Goal: Check status: Check status

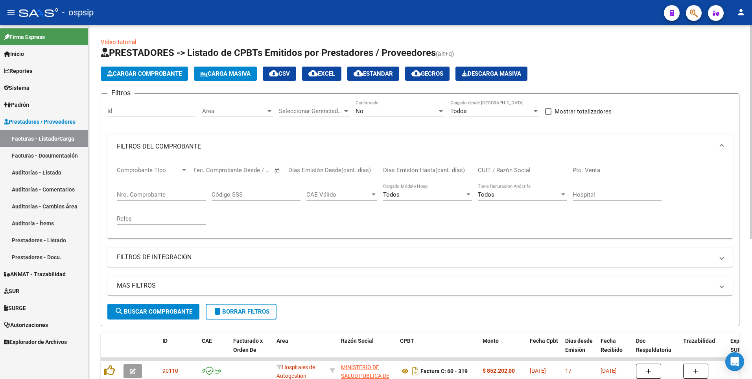
scroll to position [118, 0]
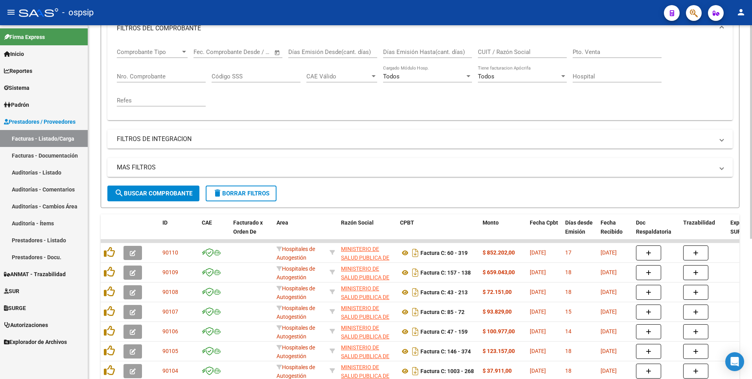
click at [512, 51] on input "CUIT / Razón Social" at bounding box center [522, 51] width 89 height 7
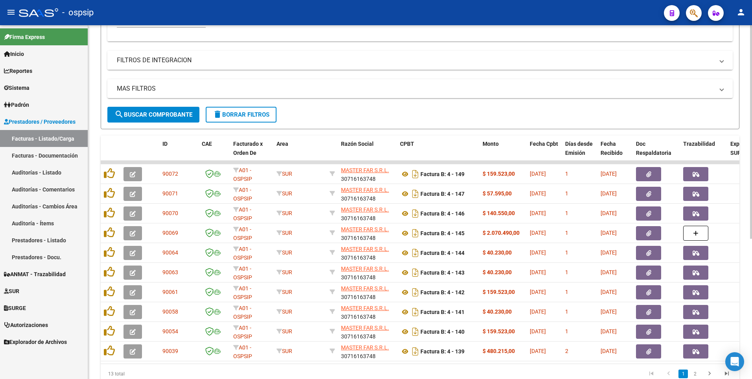
scroll to position [157, 0]
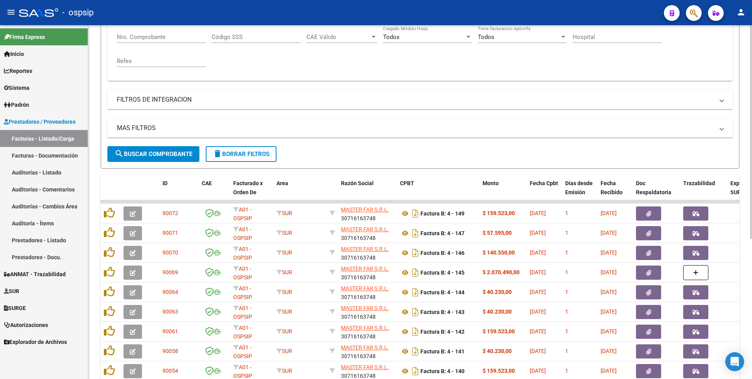
type input "30716163748"
click at [152, 36] on input "Nro. Comprobante" at bounding box center [161, 36] width 89 height 7
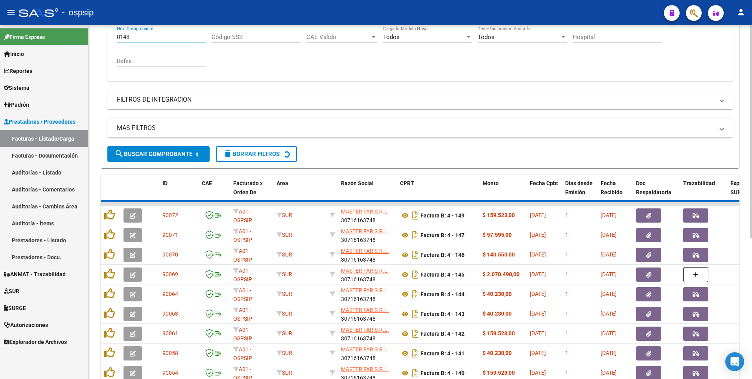
scroll to position [44, 0]
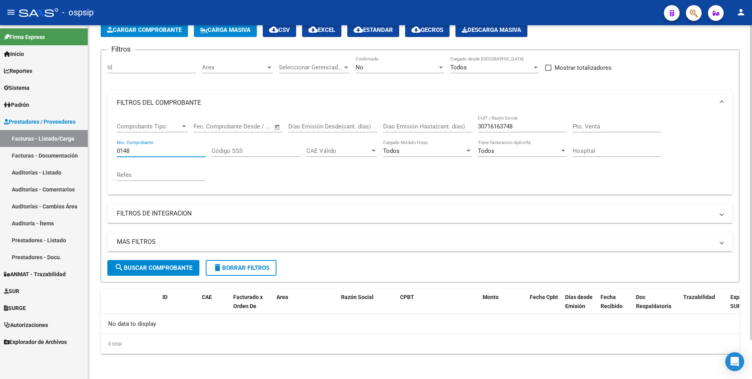
type input "148"
click at [172, 149] on input "148" at bounding box center [161, 150] width 89 height 7
click at [144, 32] on span "Cargar Comprobante" at bounding box center [144, 29] width 75 height 7
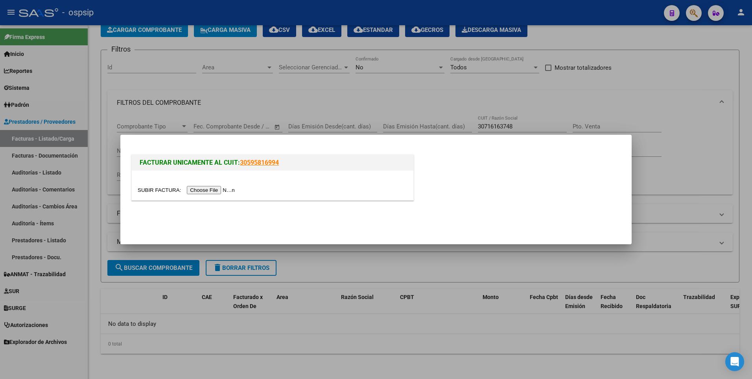
click at [214, 192] on input "file" at bounding box center [188, 190] width 100 height 8
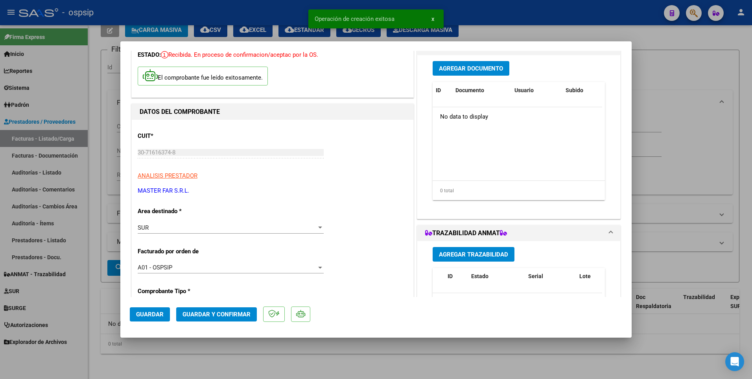
scroll to position [157, 0]
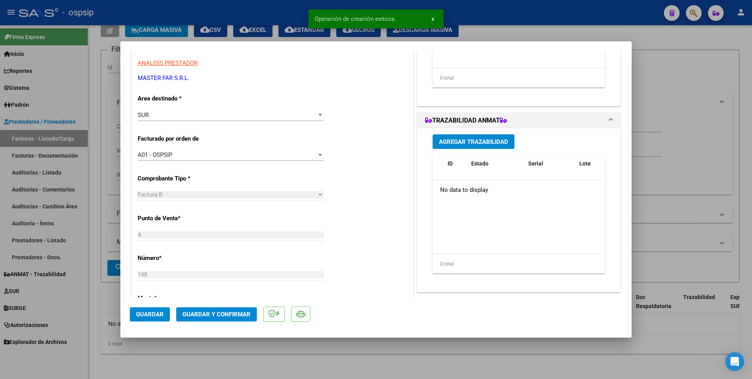
click at [161, 314] on span "Guardar" at bounding box center [150, 314] width 28 height 7
click at [239, 9] on div at bounding box center [376, 189] width 752 height 379
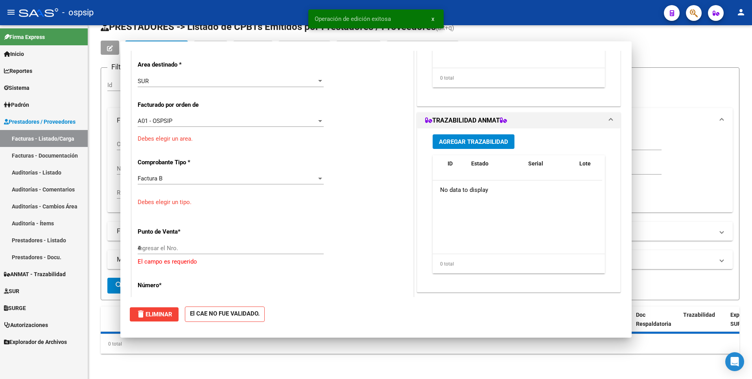
type input "$ 0,00"
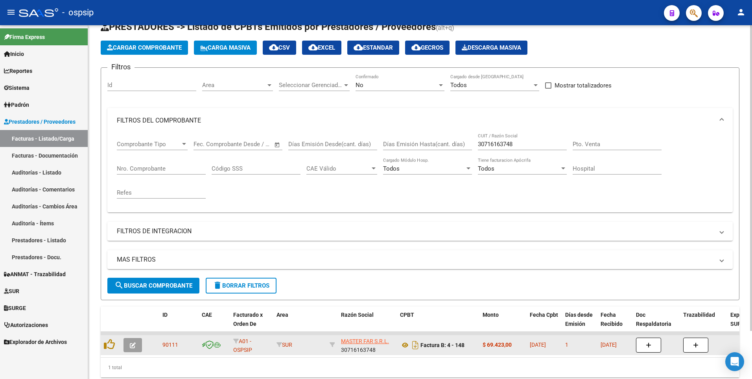
click at [137, 342] on button "button" at bounding box center [133, 345] width 18 height 14
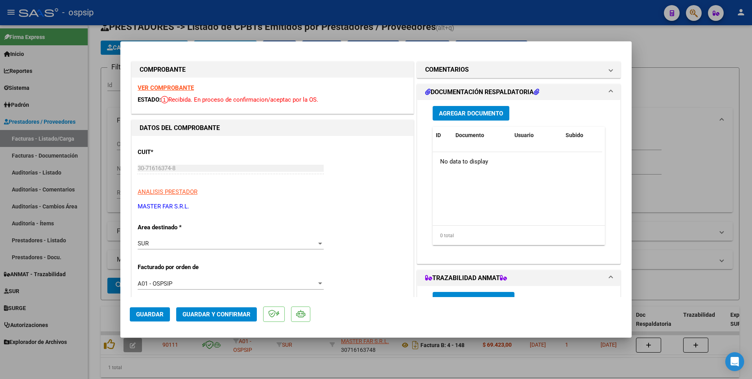
click at [457, 119] on button "Agregar Documento" at bounding box center [471, 113] width 77 height 15
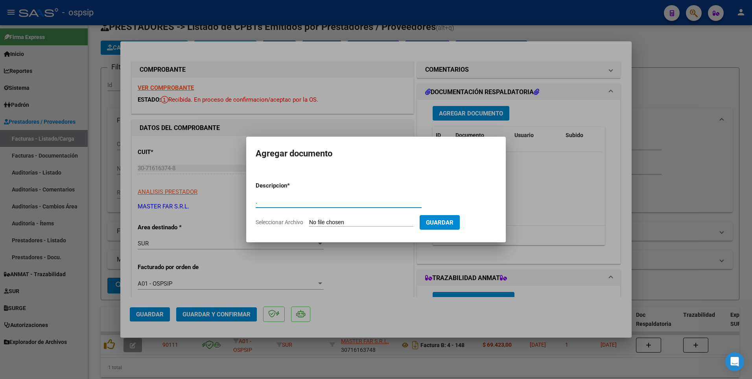
type input "."
click at [342, 224] on input "Seleccionar Archivo" at bounding box center [361, 222] width 104 height 7
type input "C:\fakepath\img19092025_0017.pdf"
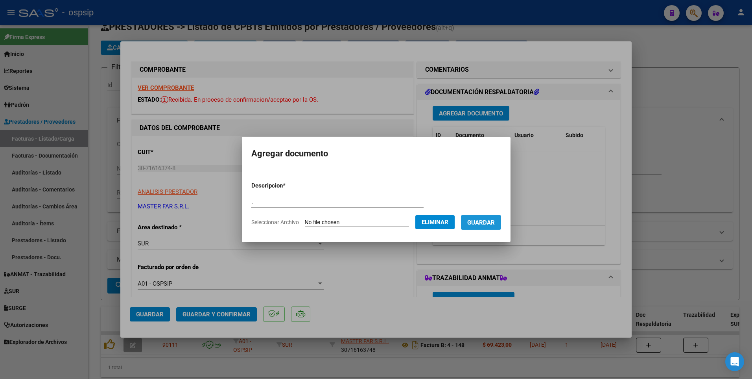
click at [484, 220] on span "Guardar" at bounding box center [482, 222] width 28 height 7
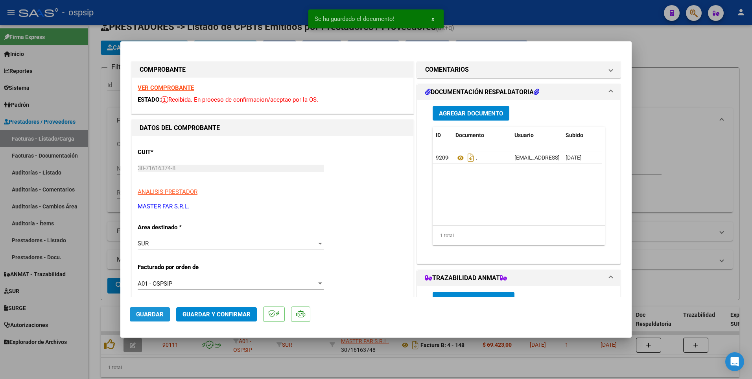
click at [146, 311] on span "Guardar" at bounding box center [150, 314] width 28 height 7
click at [228, 22] on div at bounding box center [376, 189] width 752 height 379
type input "$ 0,00"
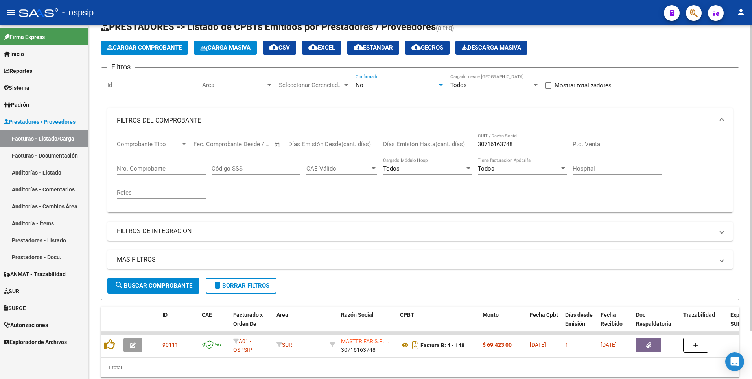
click at [373, 88] on div "No" at bounding box center [397, 84] width 82 height 7
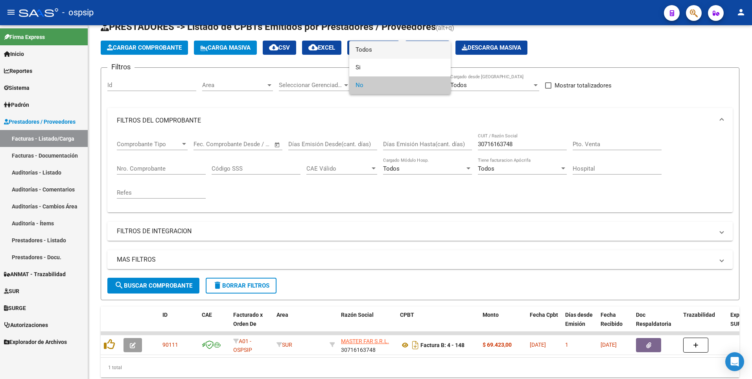
click at [378, 52] on span "Todos" at bounding box center [400, 50] width 89 height 18
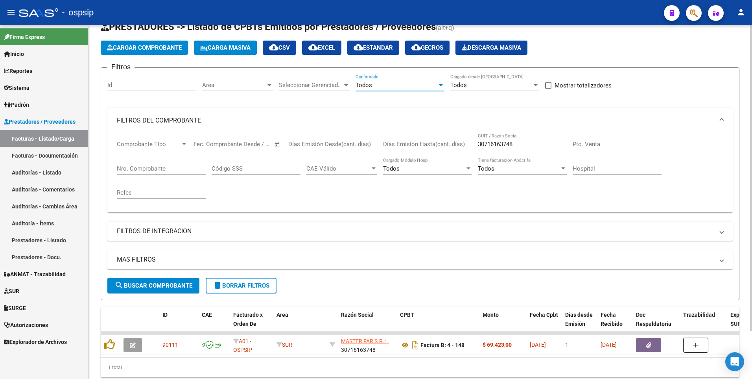
click at [190, 283] on span "search Buscar Comprobante" at bounding box center [154, 285] width 78 height 7
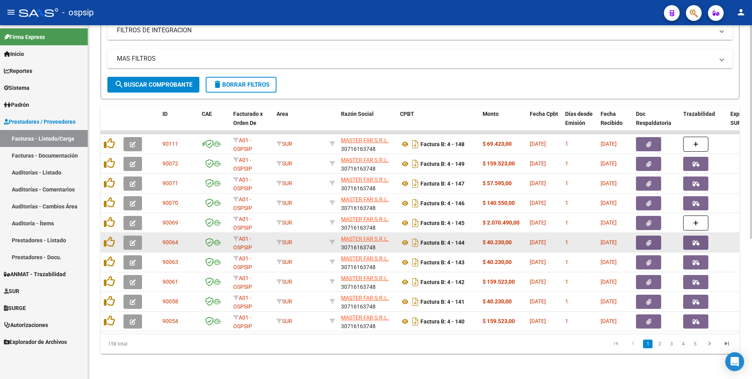
scroll to position [233, 0]
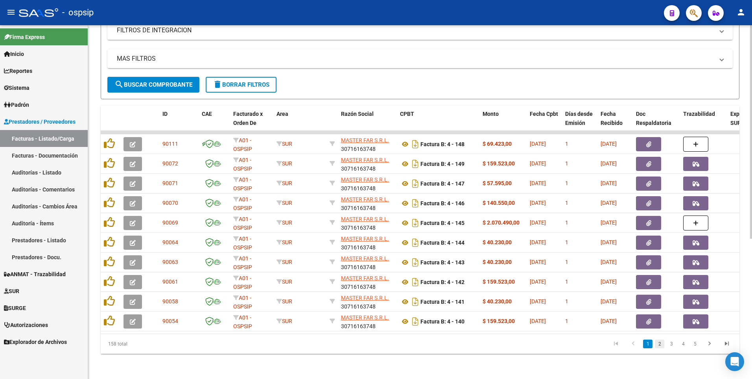
click at [660, 343] on link "2" at bounding box center [659, 343] width 9 height 9
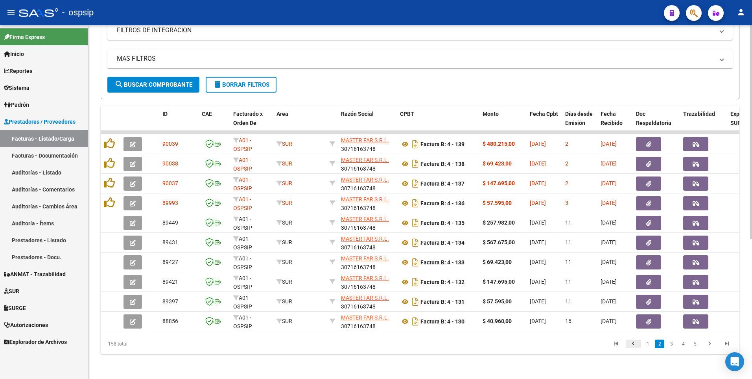
click at [634, 347] on icon "go to previous page" at bounding box center [634, 344] width 10 height 9
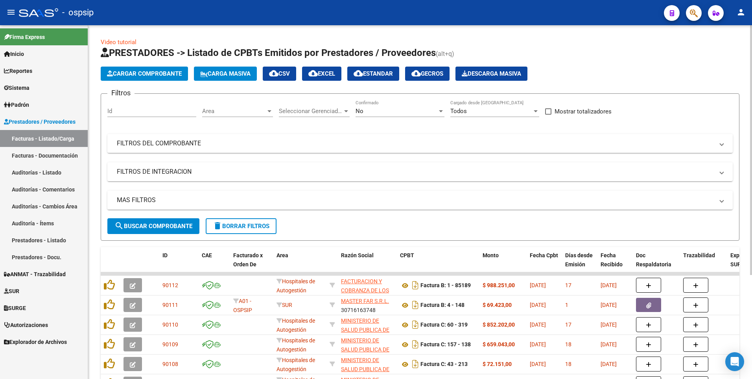
click at [250, 227] on span "delete Borrar Filtros" at bounding box center [241, 225] width 57 height 7
click at [153, 147] on mat-panel-title "FILTROS DEL COMPROBANTE" at bounding box center [415, 143] width 597 height 9
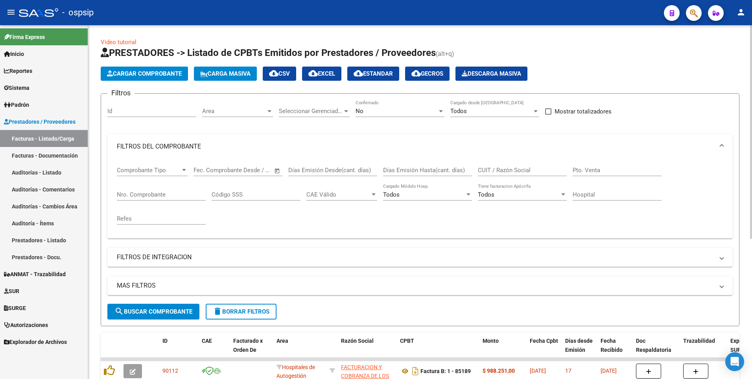
click at [158, 192] on input "Nro. Comprobante" at bounding box center [161, 194] width 89 height 7
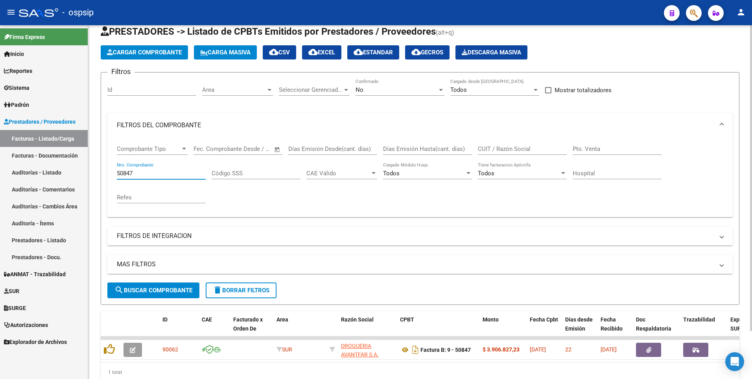
scroll to position [55, 0]
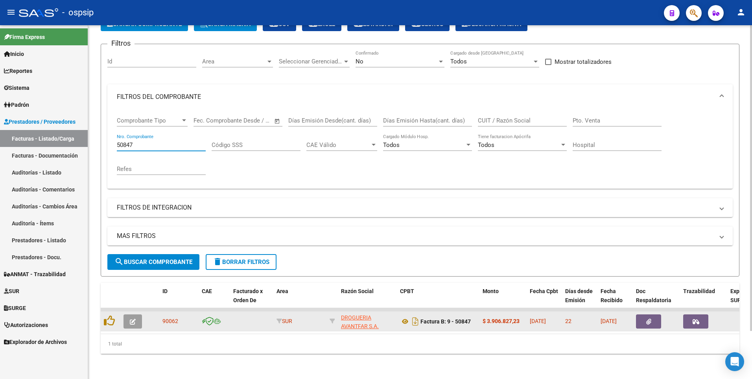
type input "50847"
click at [651, 324] on datatable-body-cell at bounding box center [656, 320] width 47 height 19
click at [653, 319] on button "button" at bounding box center [648, 321] width 25 height 14
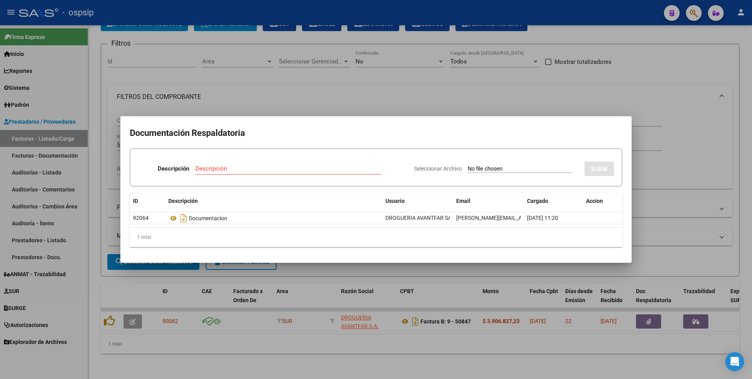
click at [309, 59] on div at bounding box center [376, 189] width 752 height 379
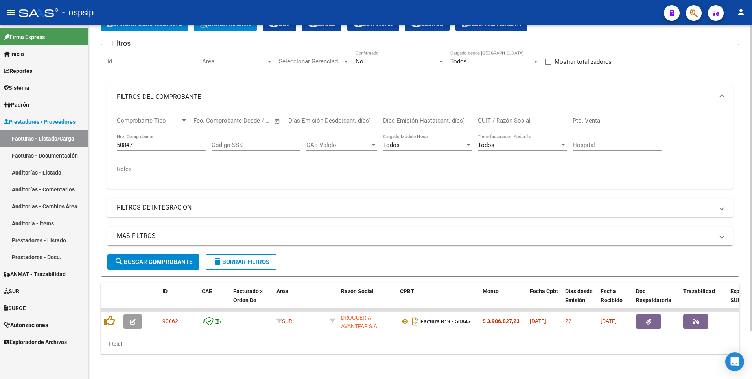
click at [225, 254] on button "delete Borrar Filtros" at bounding box center [241, 262] width 71 height 16
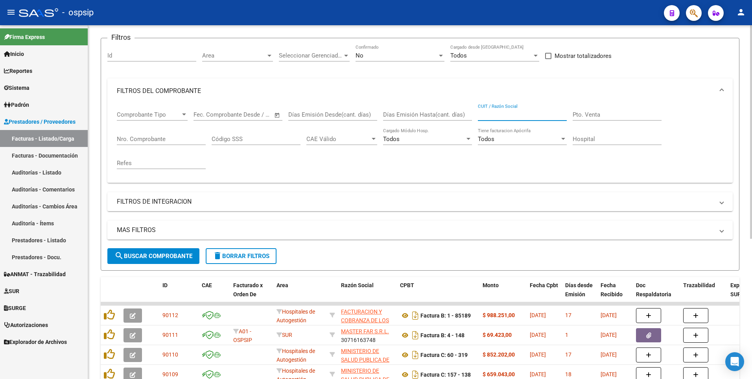
click at [497, 116] on input "CUIT / Razón Social" at bounding box center [522, 114] width 89 height 7
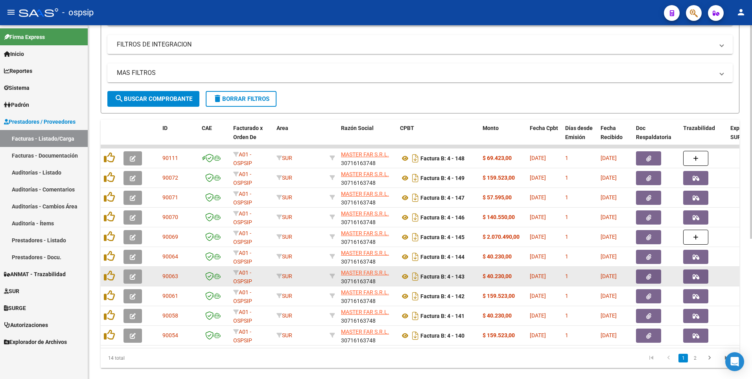
scroll to position [213, 0]
click at [641, 278] on button "button" at bounding box center [648, 276] width 25 height 14
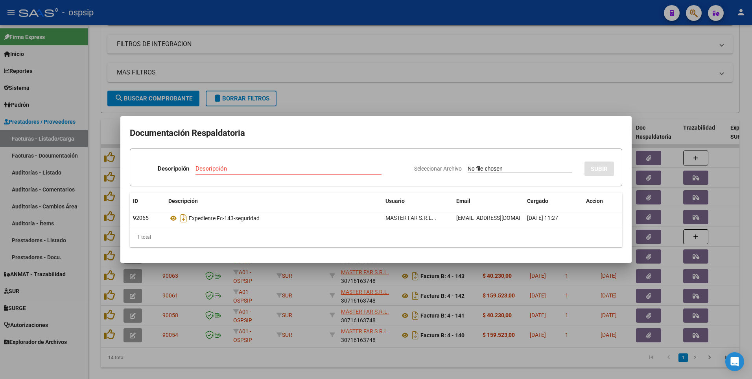
click at [342, 78] on div at bounding box center [376, 189] width 752 height 379
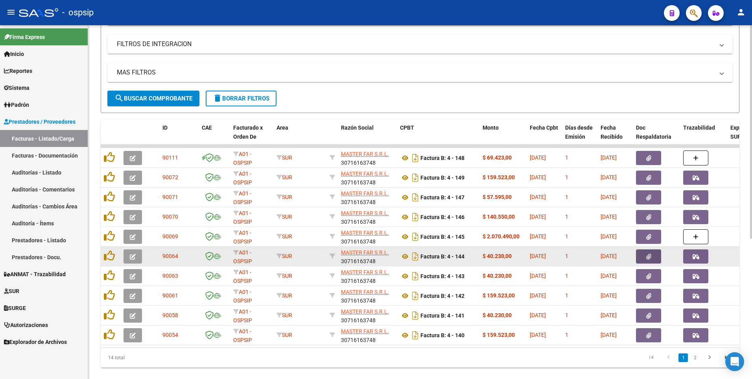
click at [650, 257] on icon "button" at bounding box center [649, 256] width 5 height 6
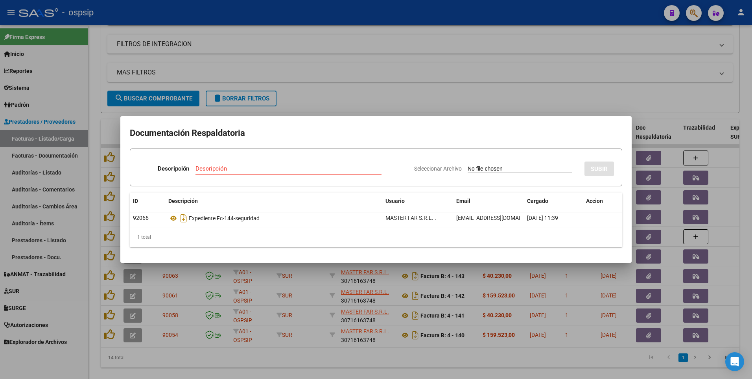
click at [425, 89] on div at bounding box center [376, 189] width 752 height 379
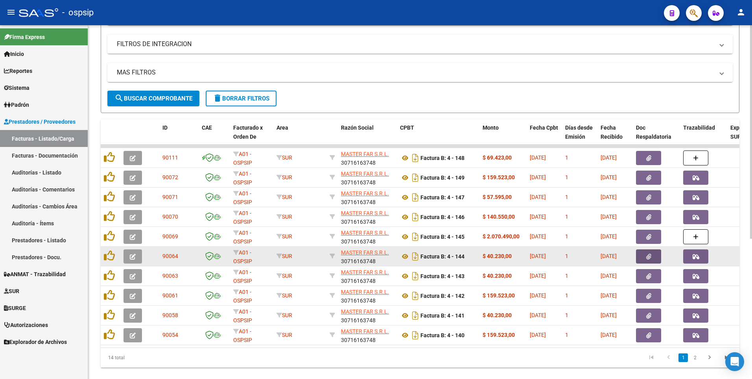
click at [647, 256] on button "button" at bounding box center [648, 256] width 25 height 14
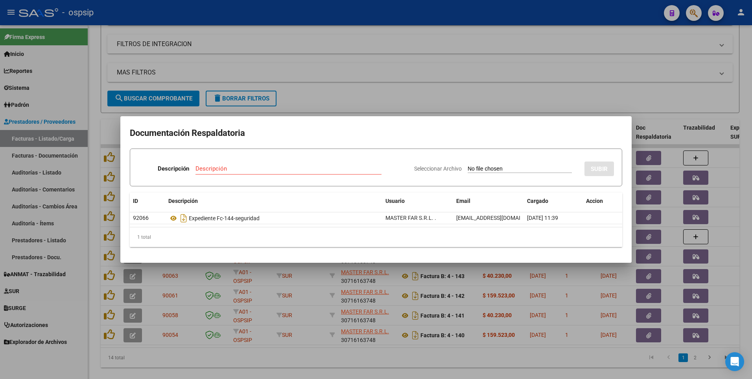
click at [473, 99] on div at bounding box center [376, 189] width 752 height 379
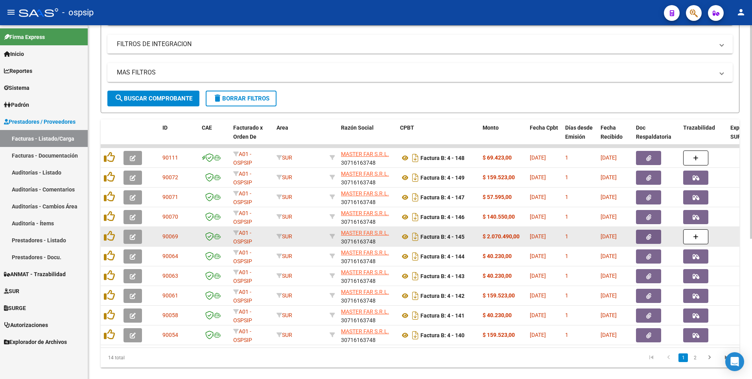
click at [644, 236] on button "button" at bounding box center [648, 236] width 25 height 14
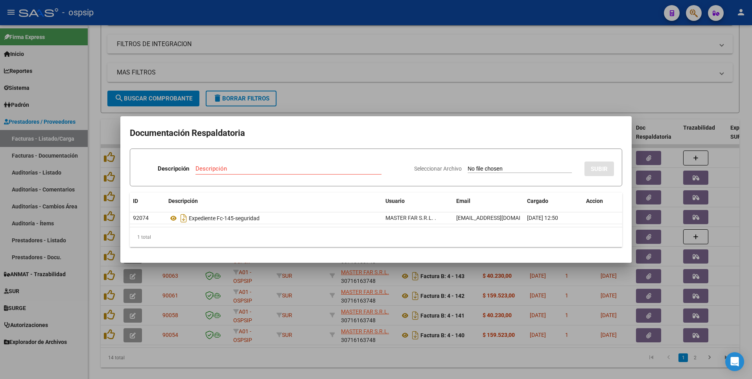
click at [379, 76] on div at bounding box center [376, 189] width 752 height 379
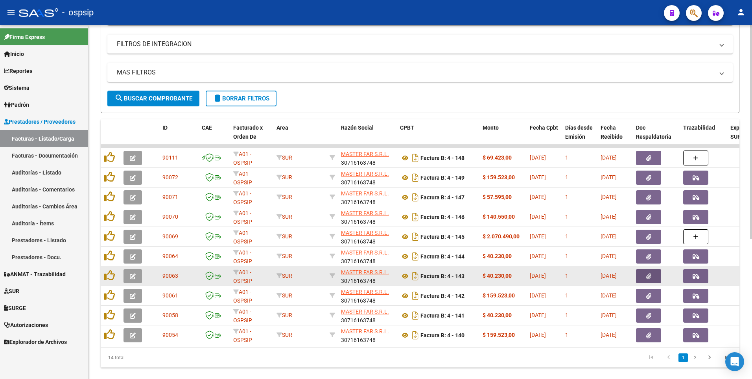
click at [647, 277] on icon "button" at bounding box center [649, 276] width 5 height 6
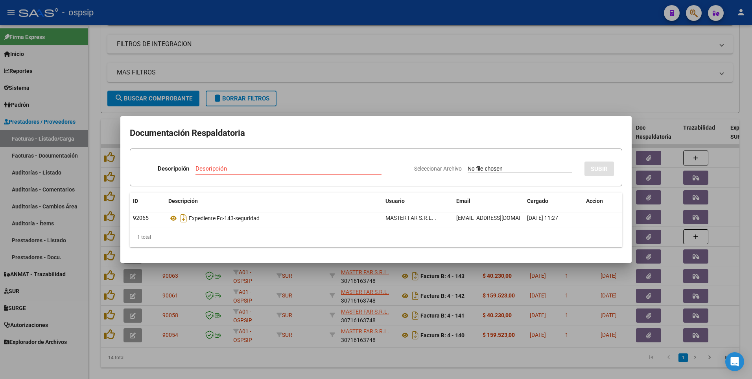
click at [408, 94] on div at bounding box center [376, 189] width 752 height 379
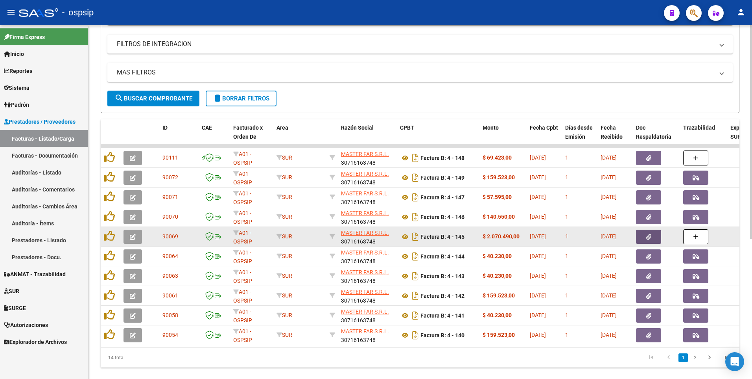
click at [649, 237] on icon "button" at bounding box center [649, 237] width 5 height 6
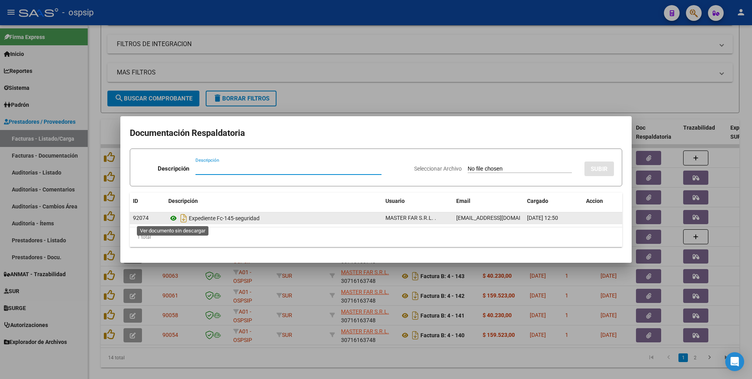
click at [175, 219] on icon at bounding box center [173, 217] width 10 height 9
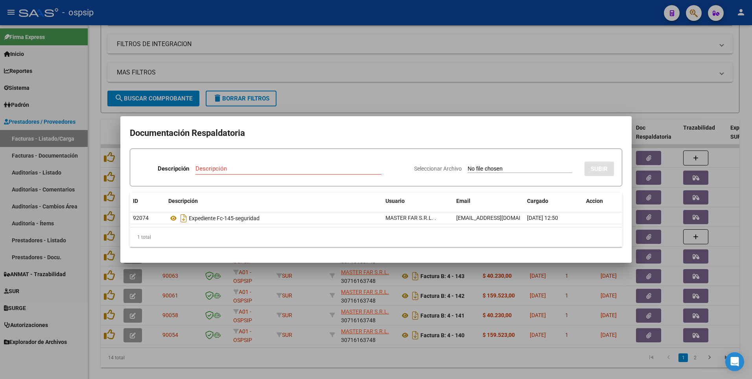
click at [621, 97] on div at bounding box center [376, 189] width 752 height 379
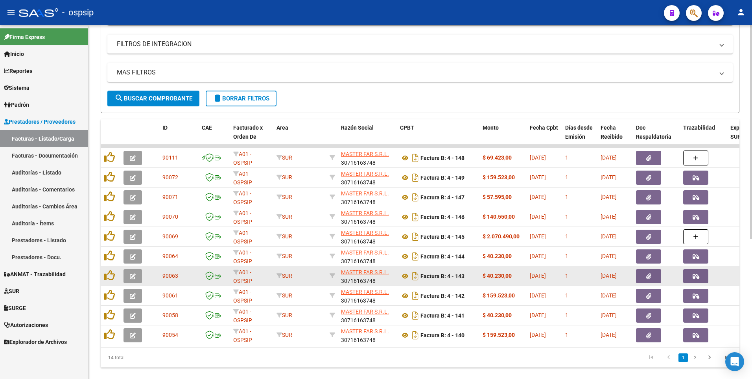
click at [647, 278] on icon "button" at bounding box center [649, 276] width 5 height 6
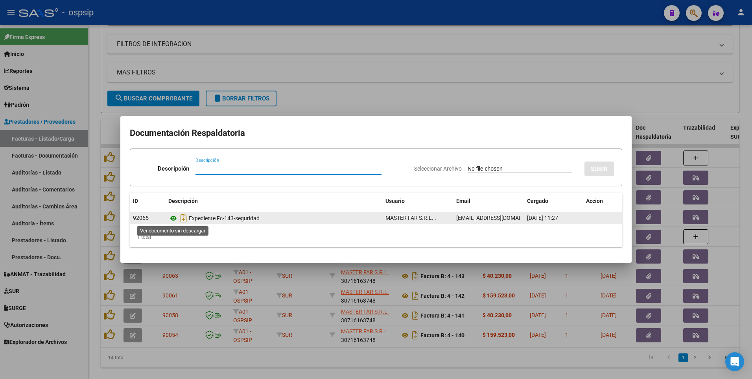
drag, startPoint x: 172, startPoint y: 221, endPoint x: 177, endPoint y: 220, distance: 5.2
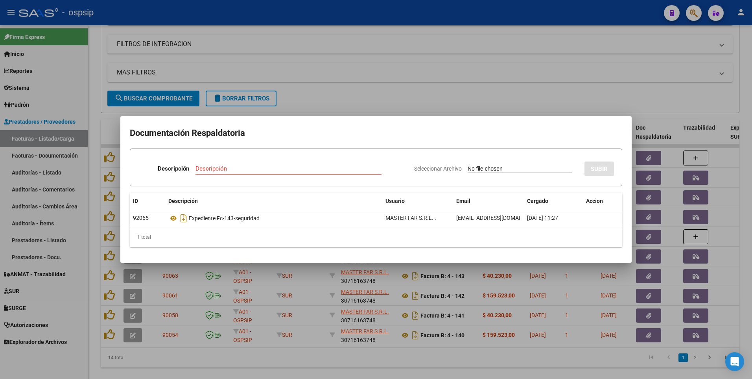
click at [460, 93] on div at bounding box center [376, 189] width 752 height 379
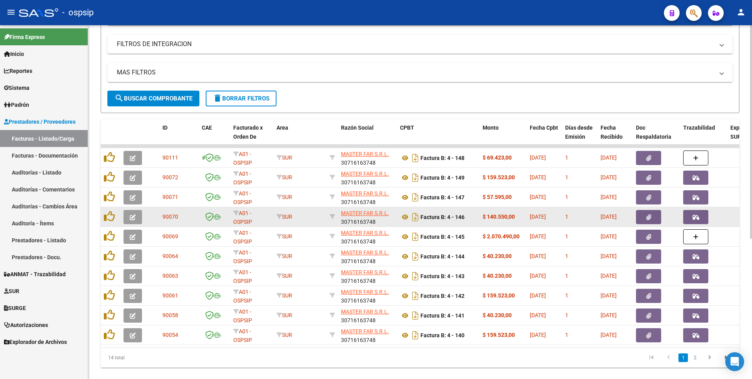
click at [642, 215] on button "button" at bounding box center [648, 217] width 25 height 14
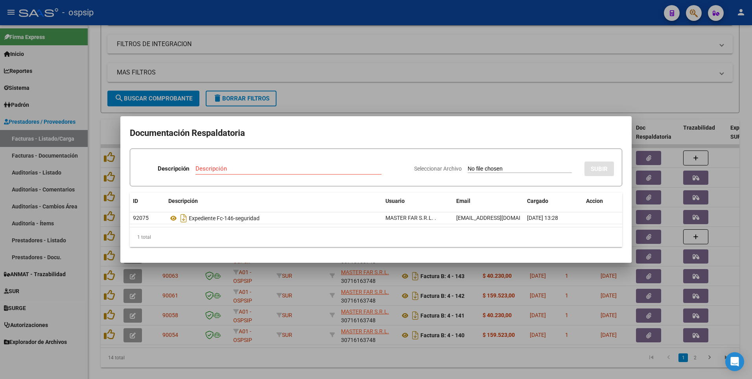
click at [414, 68] on div at bounding box center [376, 189] width 752 height 379
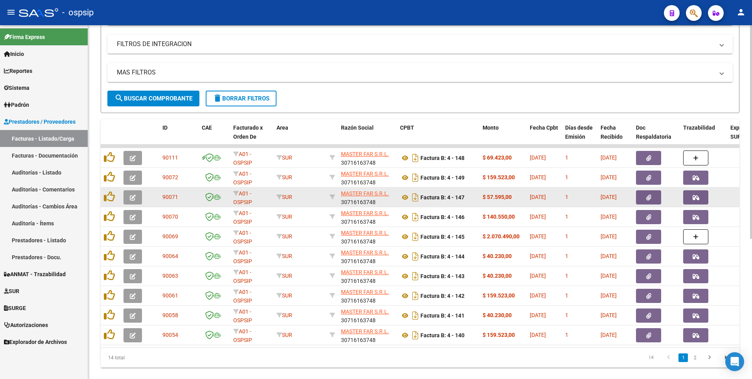
click at [649, 198] on icon "button" at bounding box center [649, 197] width 5 height 6
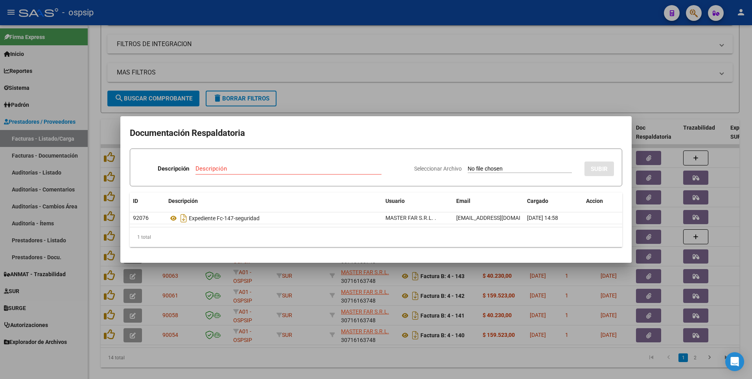
click at [389, 292] on div at bounding box center [376, 189] width 752 height 379
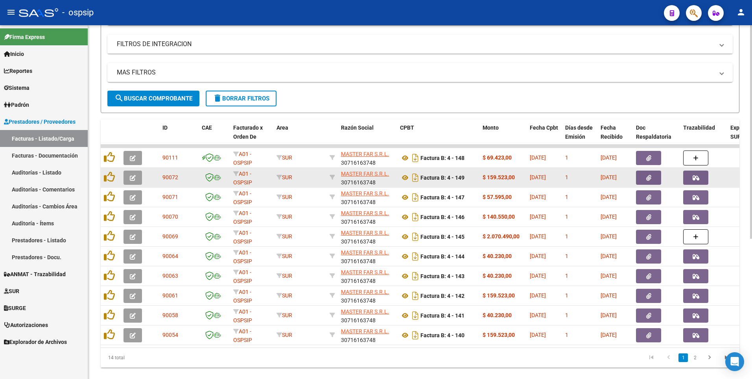
click at [639, 175] on button "button" at bounding box center [648, 177] width 25 height 14
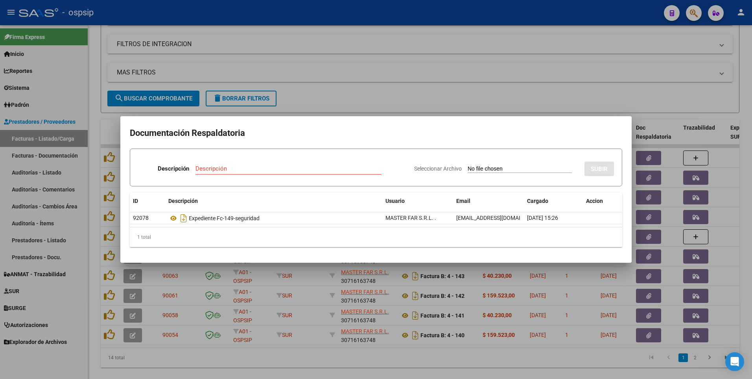
click at [327, 6] on div at bounding box center [376, 189] width 752 height 379
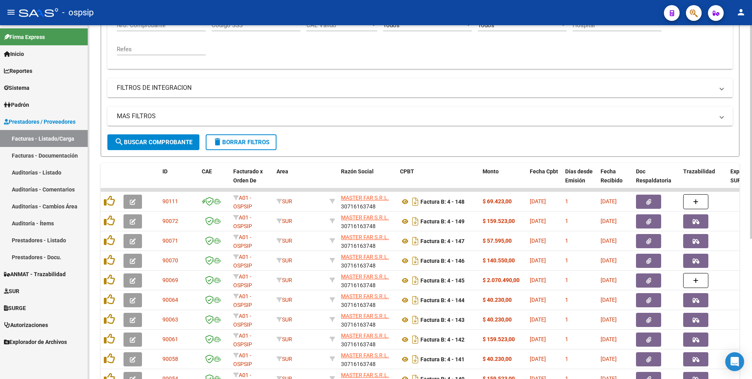
scroll to position [55, 0]
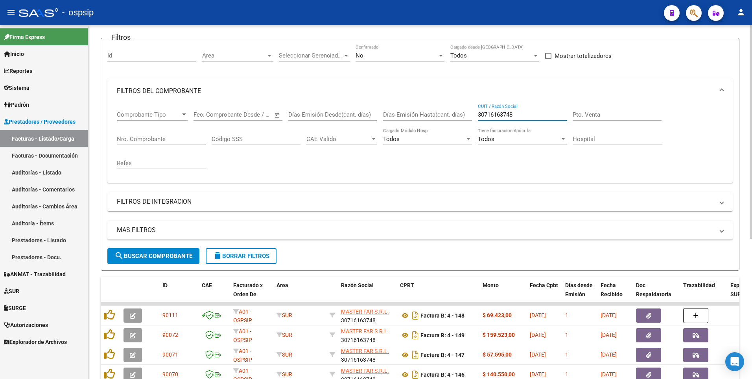
click at [520, 116] on input "30716163748" at bounding box center [522, 114] width 89 height 7
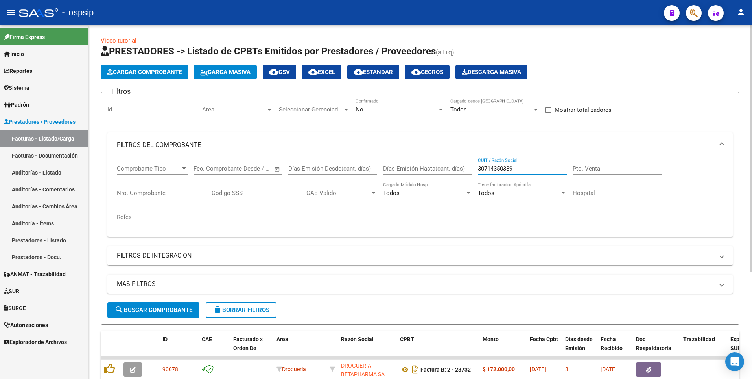
scroll to position [0, 0]
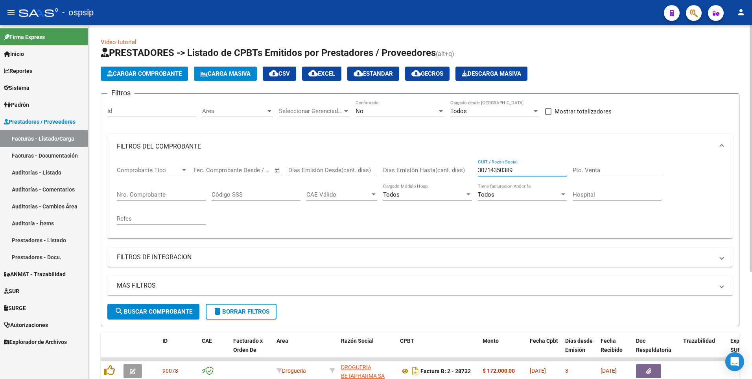
type input "30714350389"
click at [262, 315] on button "delete Borrar Filtros" at bounding box center [241, 311] width 71 height 16
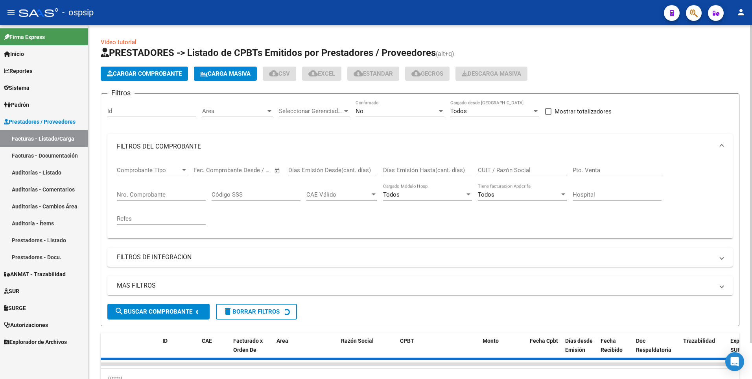
click at [377, 113] on div "No" at bounding box center [397, 110] width 82 height 7
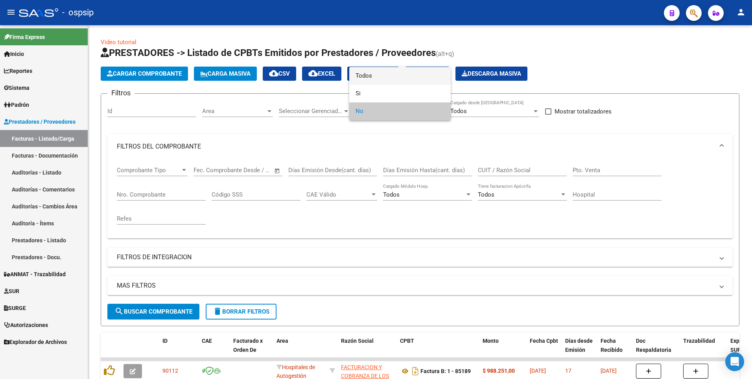
click at [372, 78] on span "Todos" at bounding box center [400, 76] width 89 height 18
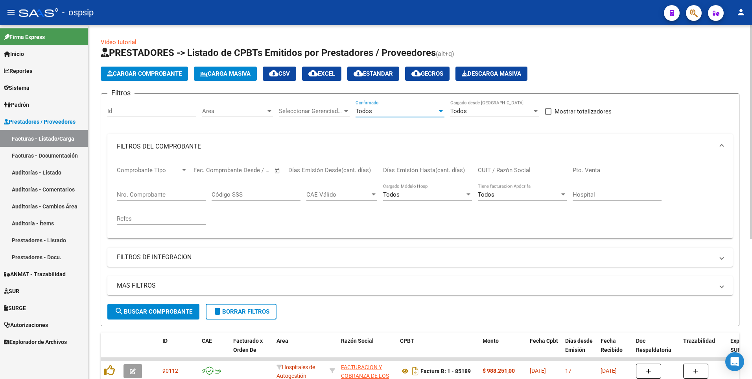
click at [185, 311] on span "search Buscar Comprobante" at bounding box center [154, 311] width 78 height 7
click at [497, 166] on div "CUIT / Razón Social" at bounding box center [522, 167] width 89 height 17
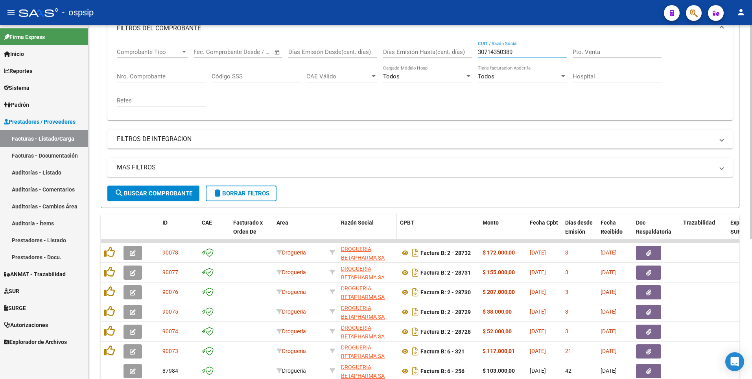
scroll to position [233, 0]
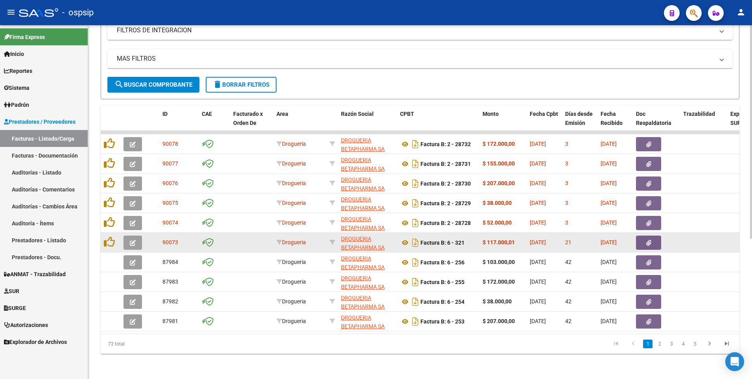
type input "30714350389"
click at [639, 238] on button "button" at bounding box center [648, 242] width 25 height 14
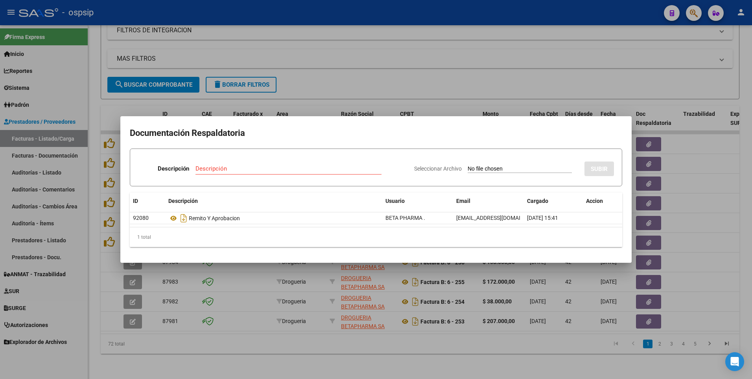
click at [431, 70] on div at bounding box center [376, 189] width 752 height 379
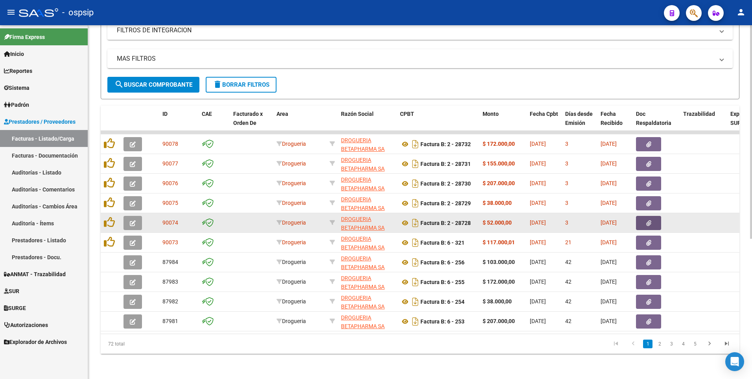
click at [647, 220] on icon "button" at bounding box center [649, 223] width 5 height 6
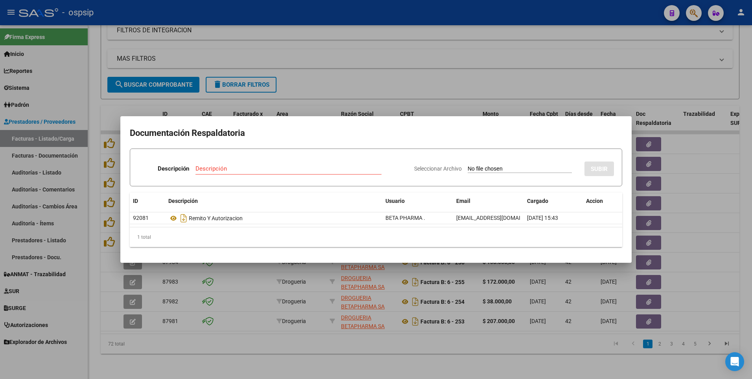
click at [507, 67] on div at bounding box center [376, 189] width 752 height 379
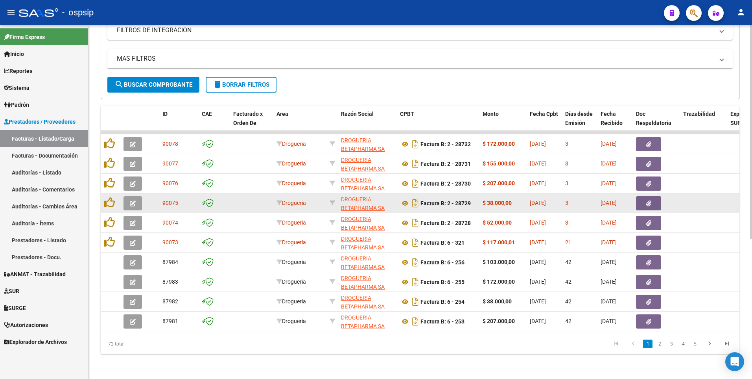
click at [648, 200] on icon "button" at bounding box center [649, 203] width 5 height 6
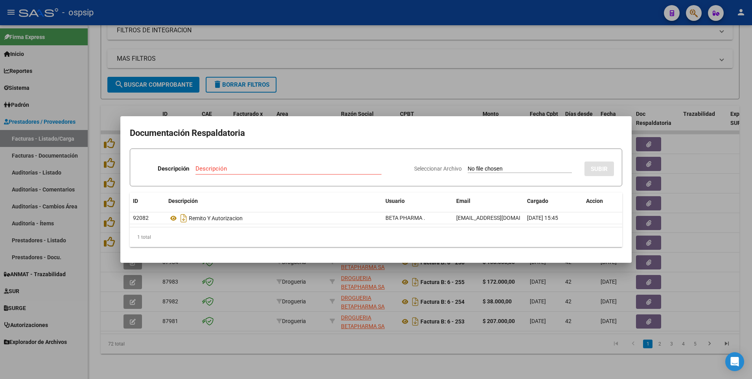
click at [498, 102] on div at bounding box center [376, 189] width 752 height 379
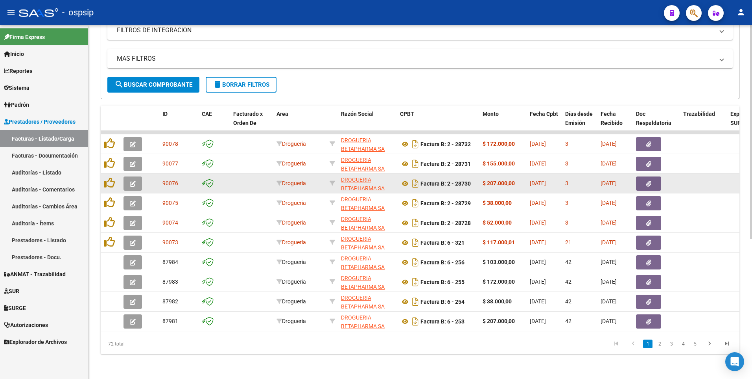
click at [640, 177] on button "button" at bounding box center [648, 183] width 25 height 14
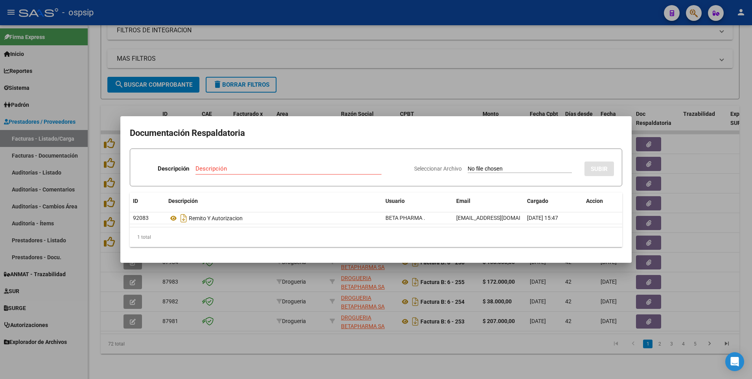
click at [409, 81] on div at bounding box center [376, 189] width 752 height 379
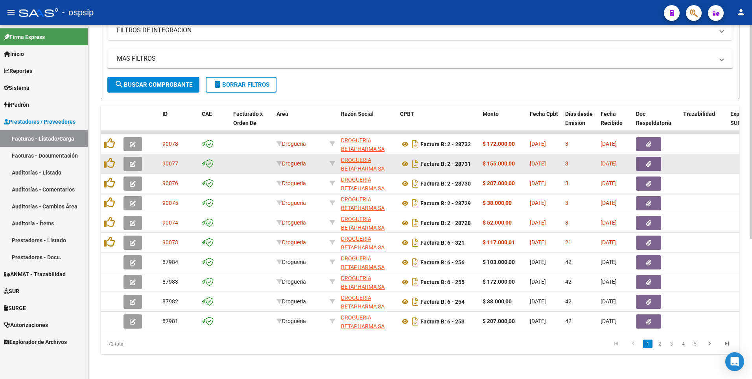
click at [665, 157] on div at bounding box center [656, 164] width 41 height 14
click at [659, 157] on button "button" at bounding box center [648, 164] width 25 height 14
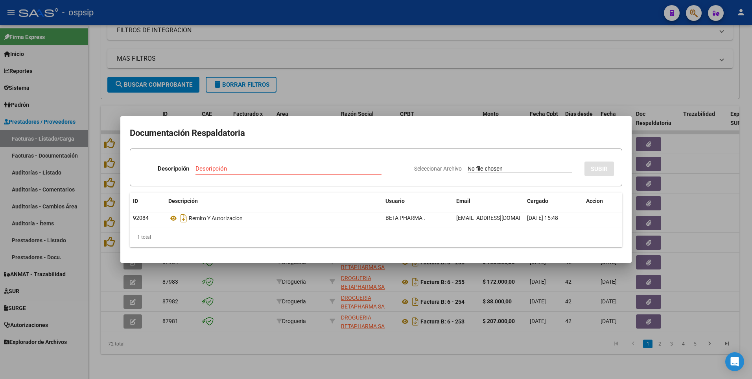
click at [491, 85] on div at bounding box center [376, 189] width 752 height 379
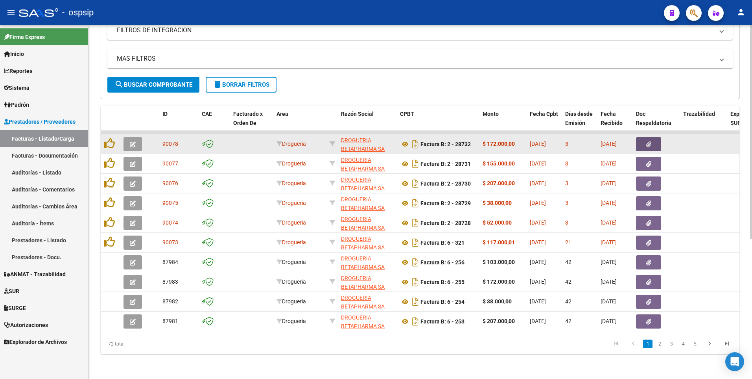
click at [652, 144] on button "button" at bounding box center [648, 144] width 25 height 14
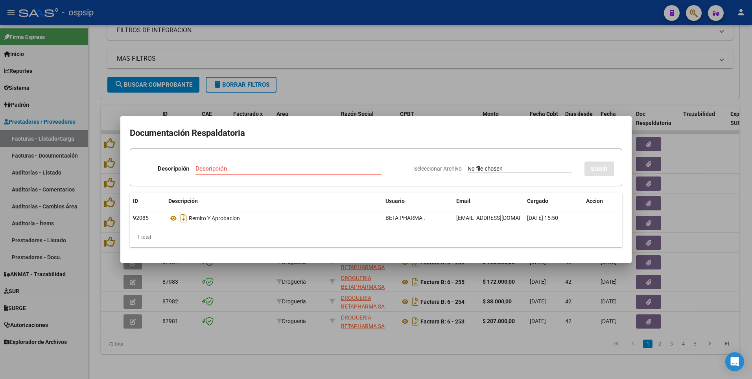
click at [307, 92] on div at bounding box center [376, 189] width 752 height 379
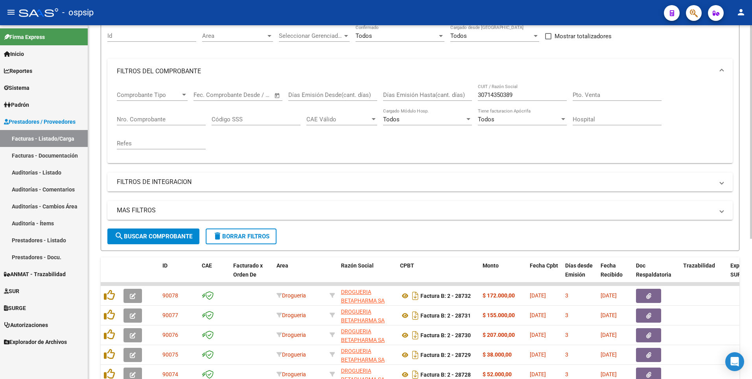
click at [247, 235] on span "delete Borrar Filtros" at bounding box center [241, 236] width 57 height 7
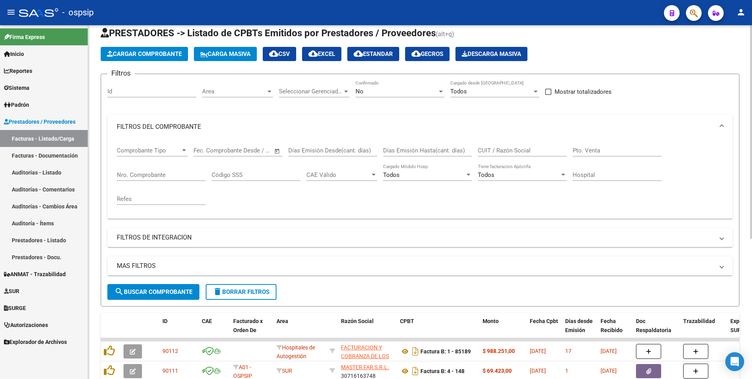
scroll to position [0, 0]
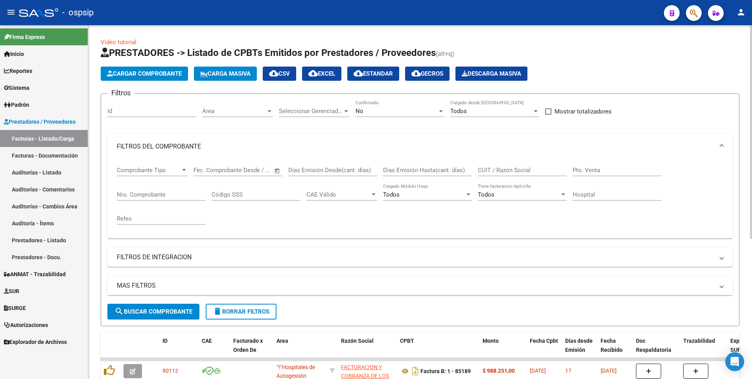
click at [226, 314] on span "delete Borrar Filtros" at bounding box center [241, 311] width 57 height 7
